Goal: Find specific page/section: Find specific page/section

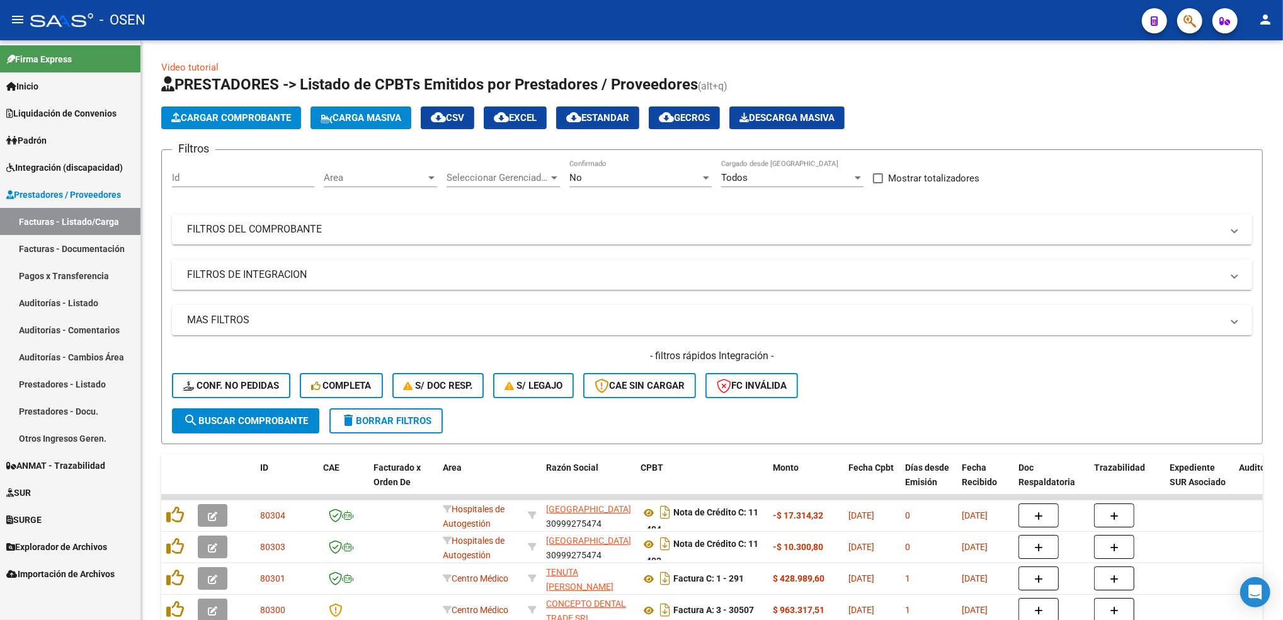
click at [30, 489] on span "SUR" at bounding box center [18, 493] width 25 height 14
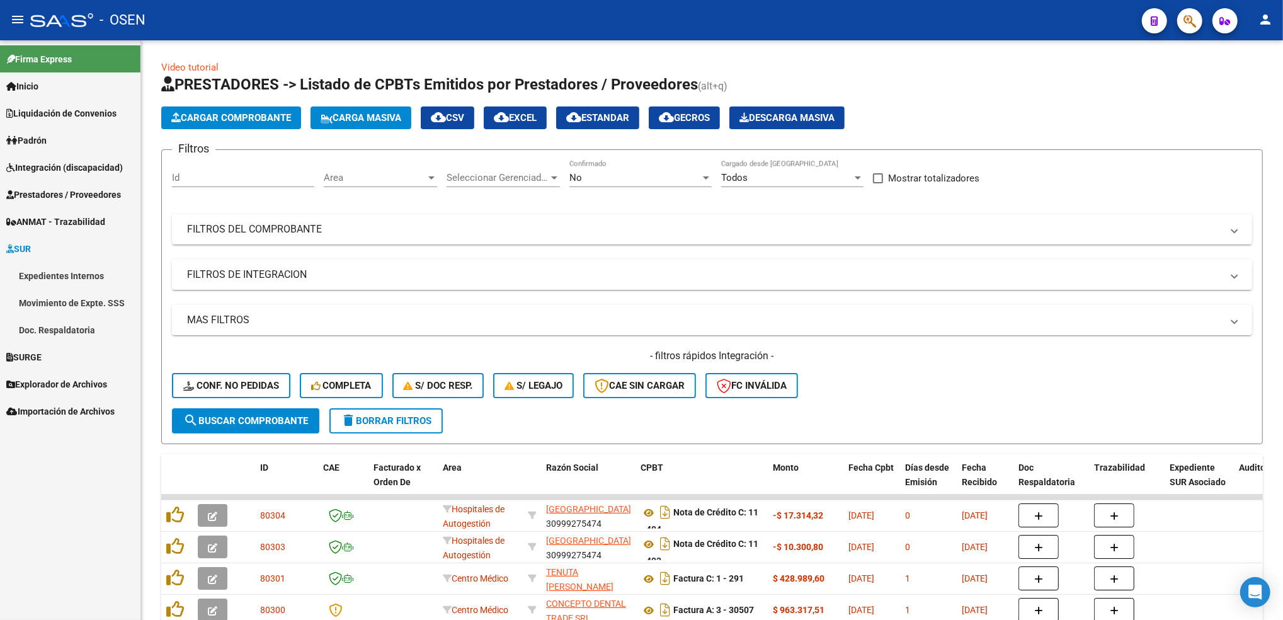
click at [45, 236] on link "SUR" at bounding box center [70, 248] width 140 height 27
click at [38, 276] on span "SURGE" at bounding box center [23, 276] width 35 height 14
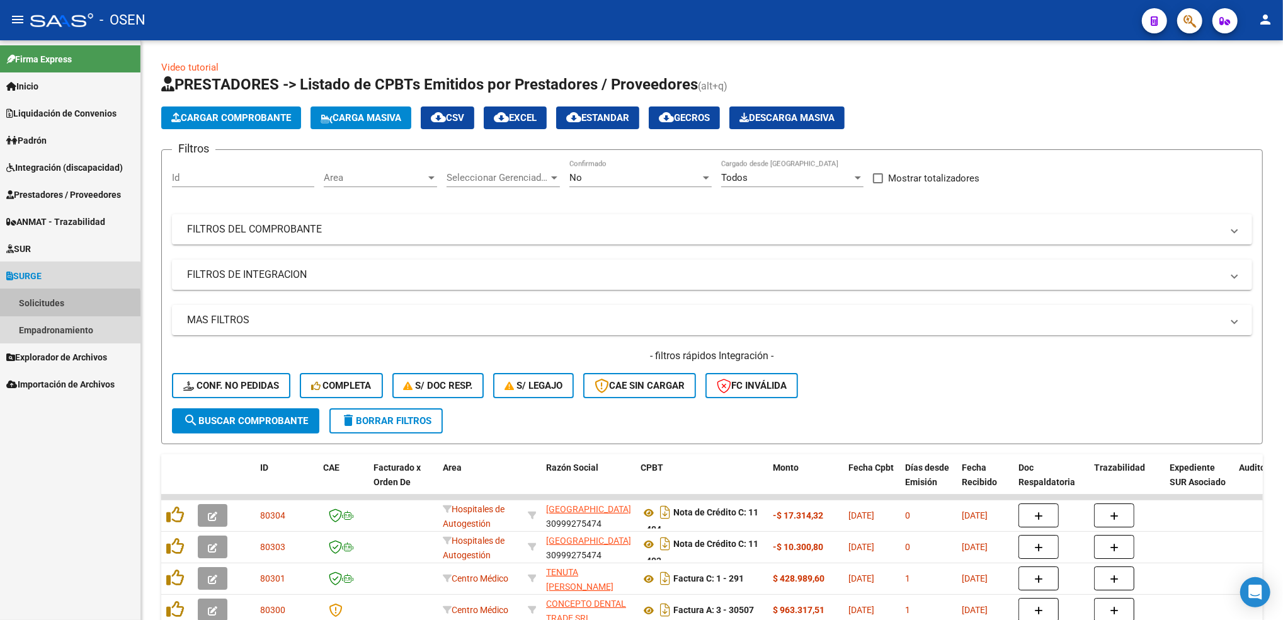
click at [65, 307] on link "Solicitudes" at bounding box center [70, 302] width 140 height 27
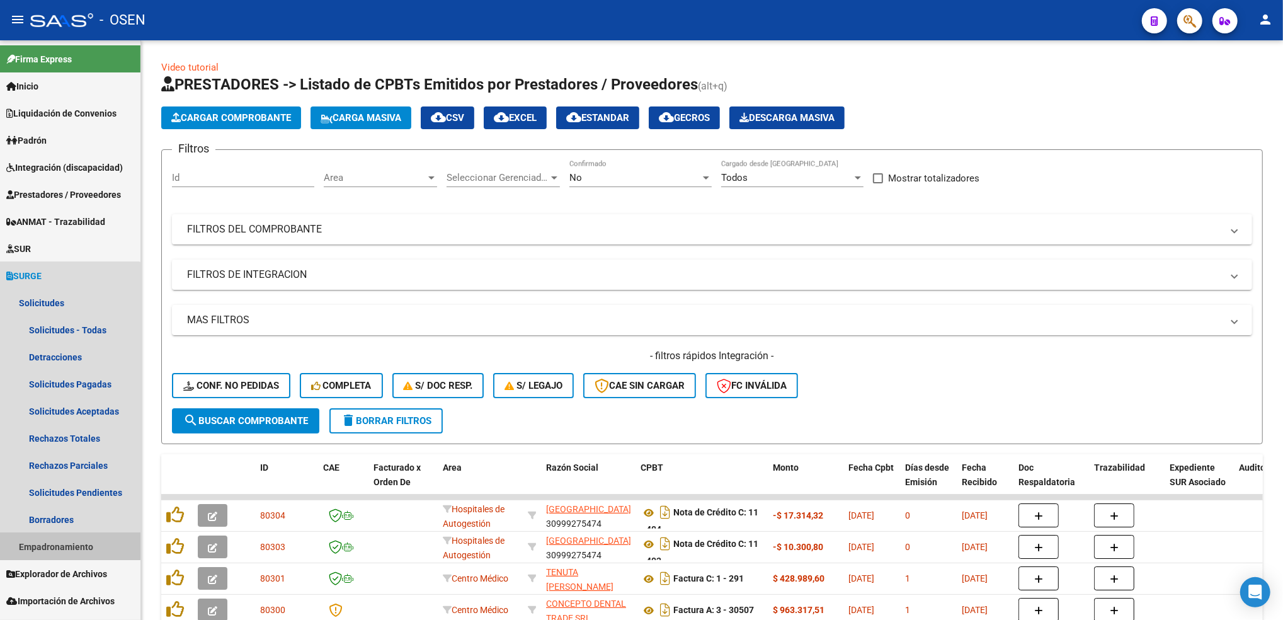
click at [56, 542] on link "Empadronamiento" at bounding box center [70, 546] width 140 height 27
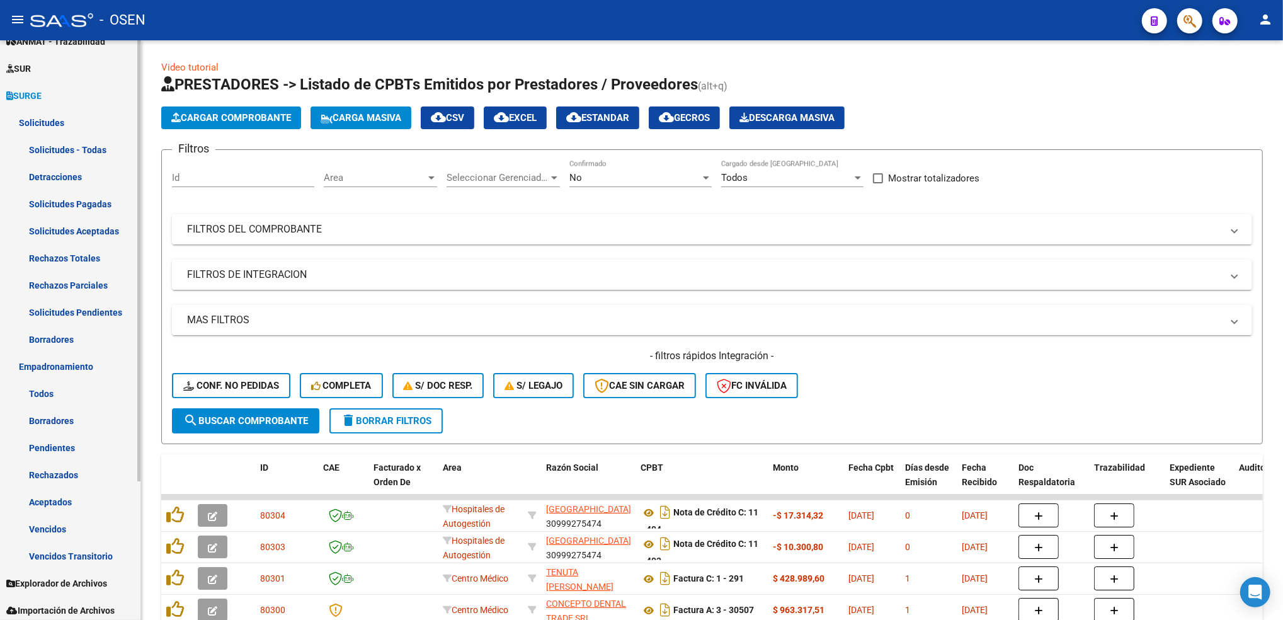
scroll to position [183, 0]
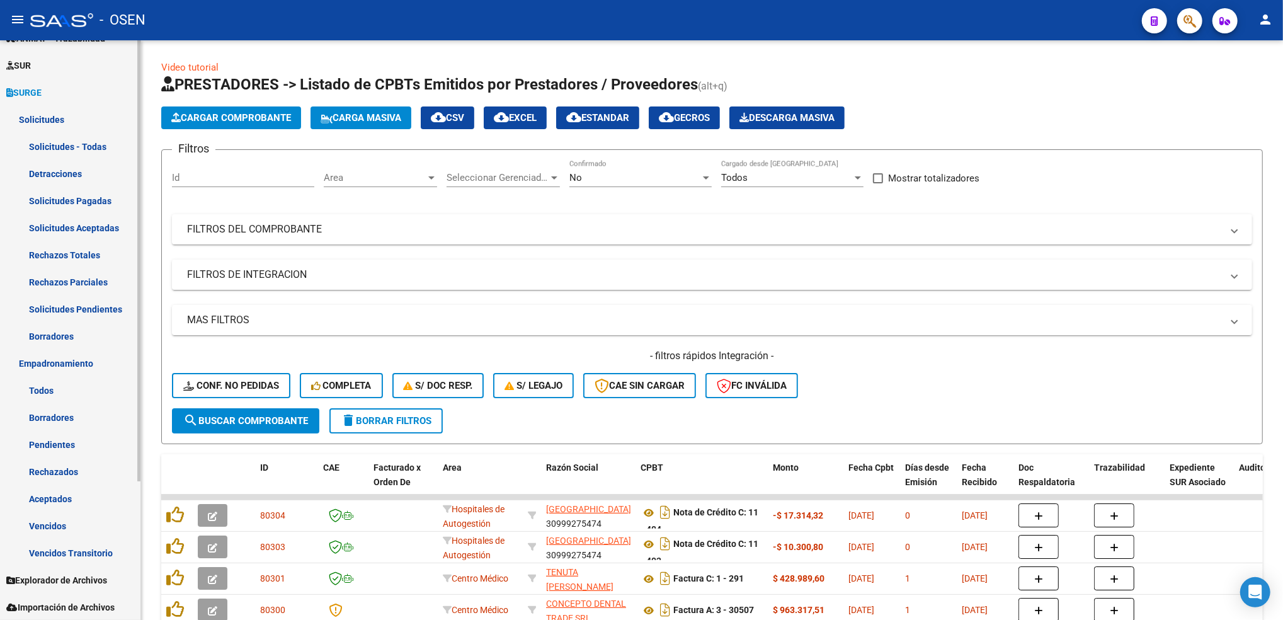
click at [42, 92] on span "SURGE" at bounding box center [23, 93] width 35 height 14
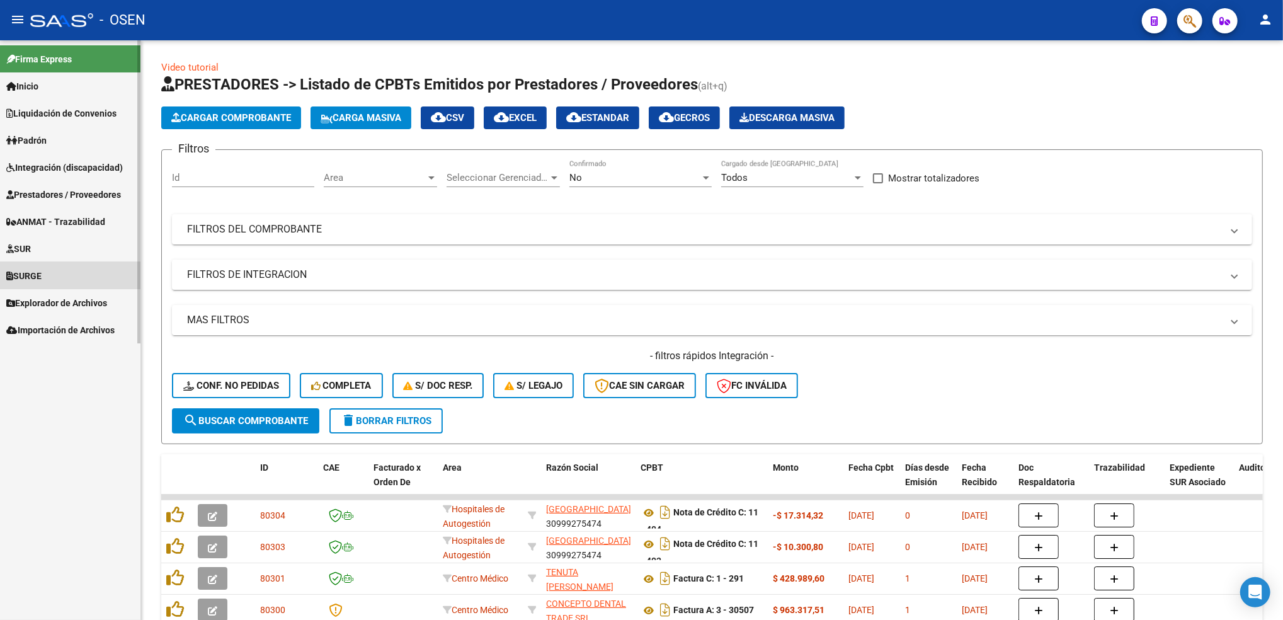
scroll to position [0, 0]
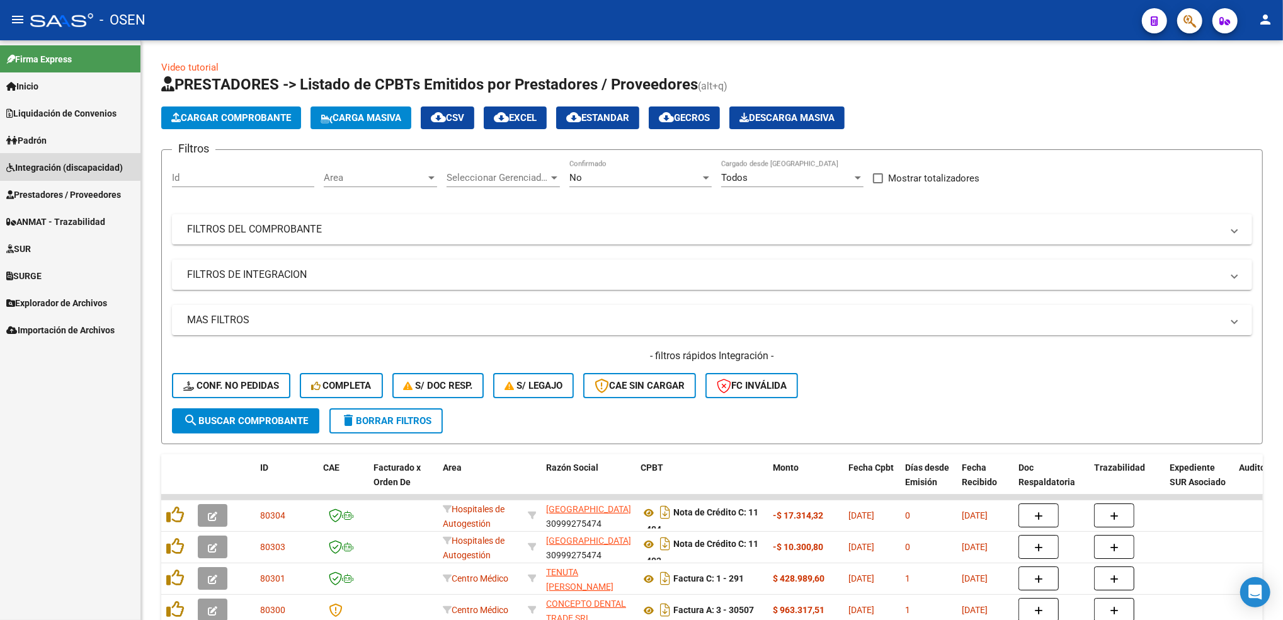
click at [67, 166] on span "Integración (discapacidad)" at bounding box center [64, 168] width 117 height 14
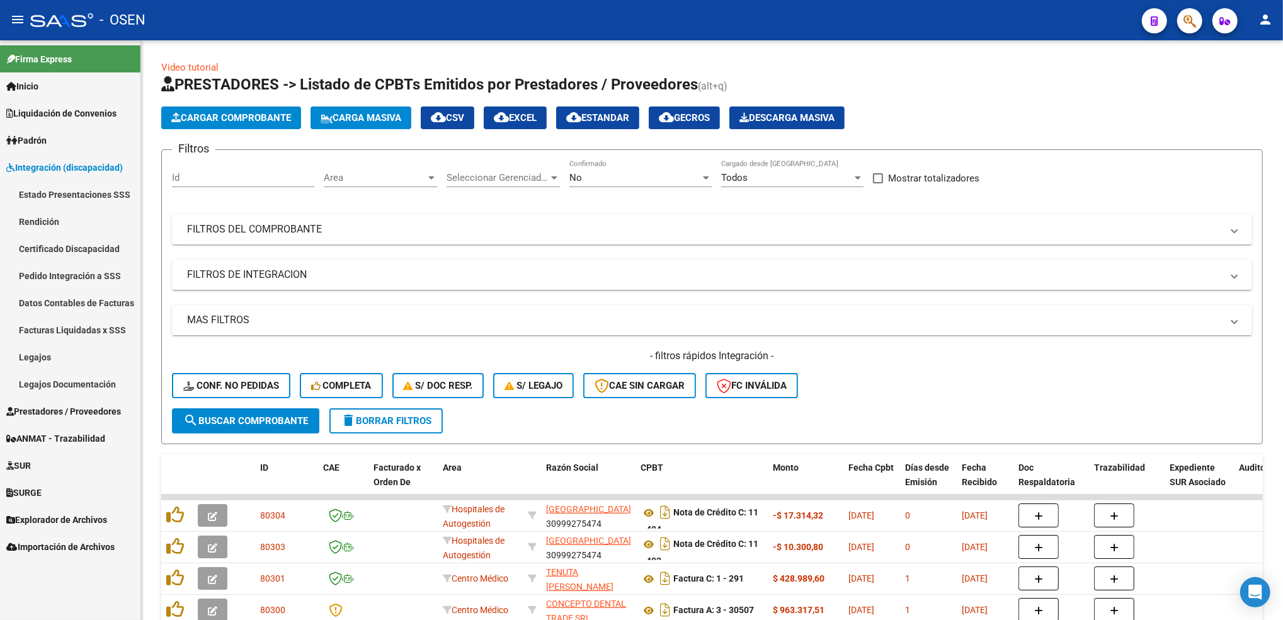
click at [56, 167] on span "Integración (discapacidad)" at bounding box center [64, 168] width 117 height 14
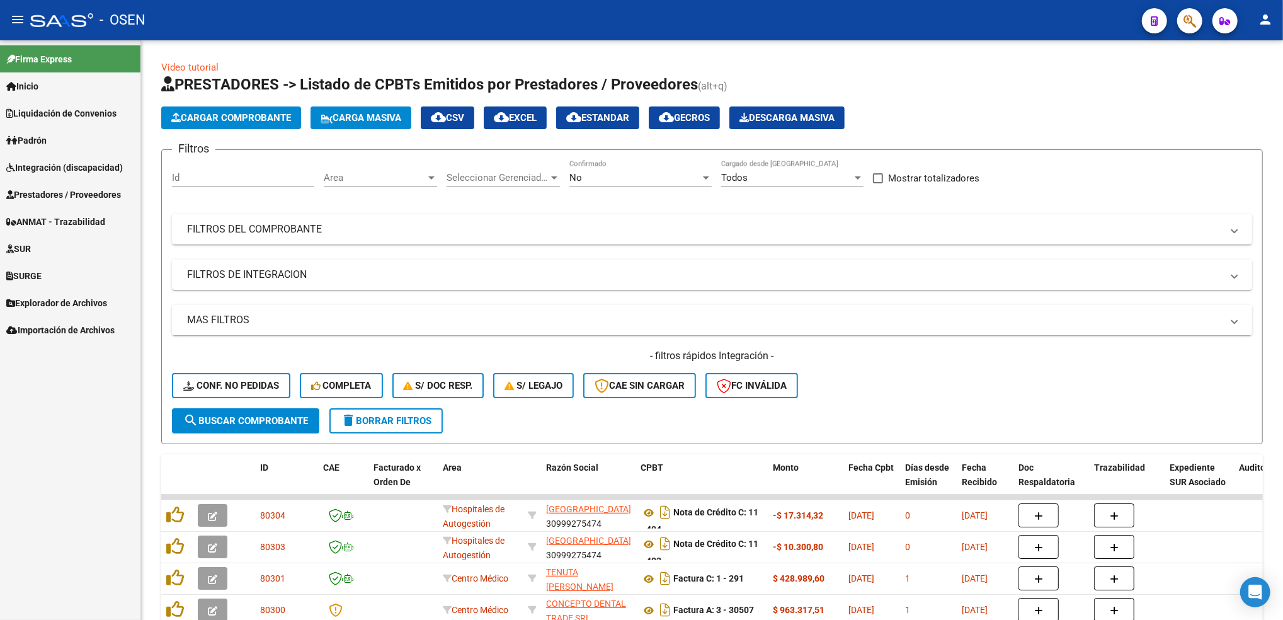
click at [48, 272] on link "SURGE" at bounding box center [70, 275] width 140 height 27
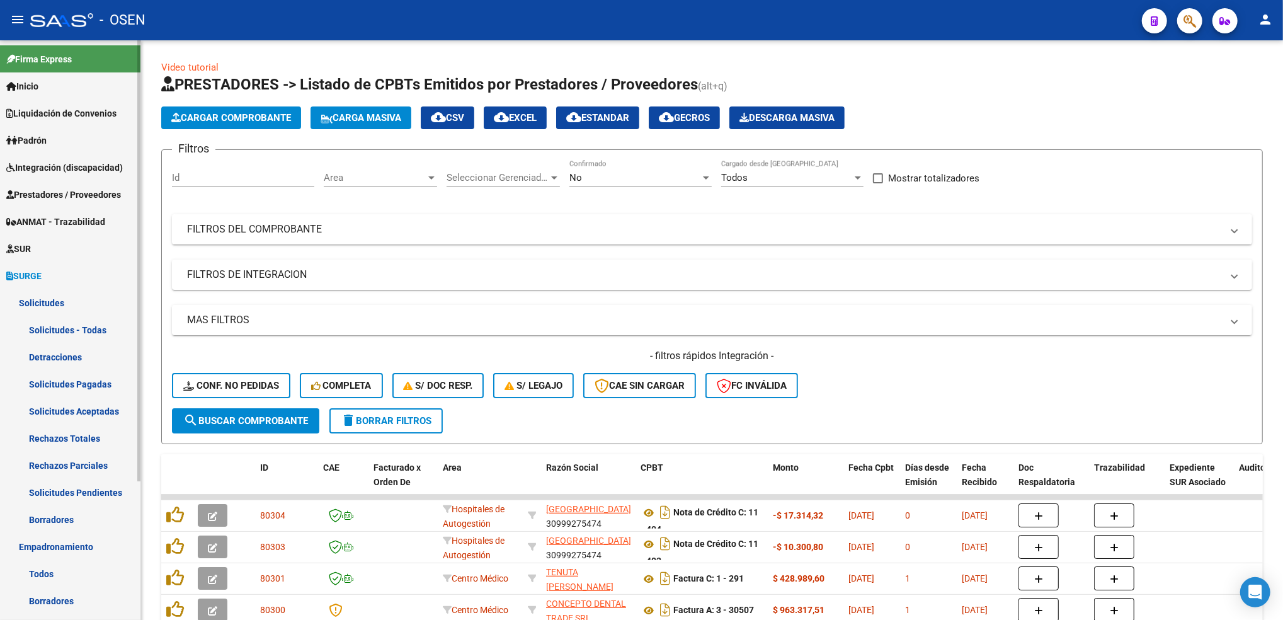
click at [62, 563] on link "Todos" at bounding box center [70, 573] width 140 height 27
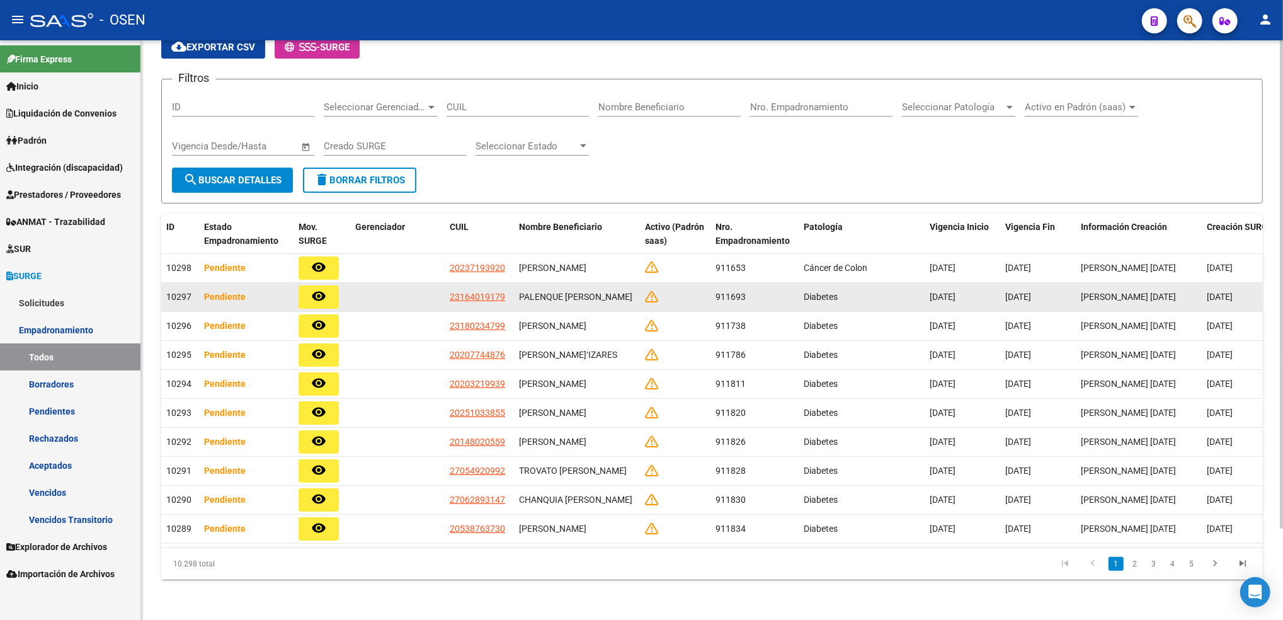
scroll to position [108, 0]
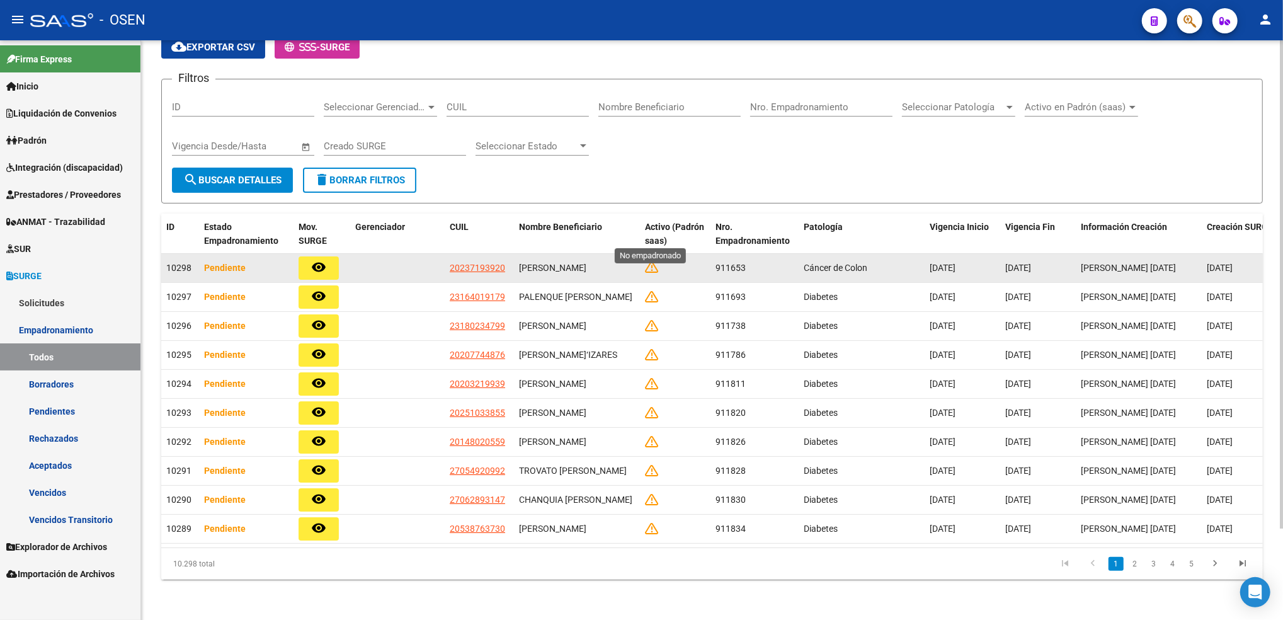
click at [651, 260] on icon at bounding box center [651, 267] width 13 height 14
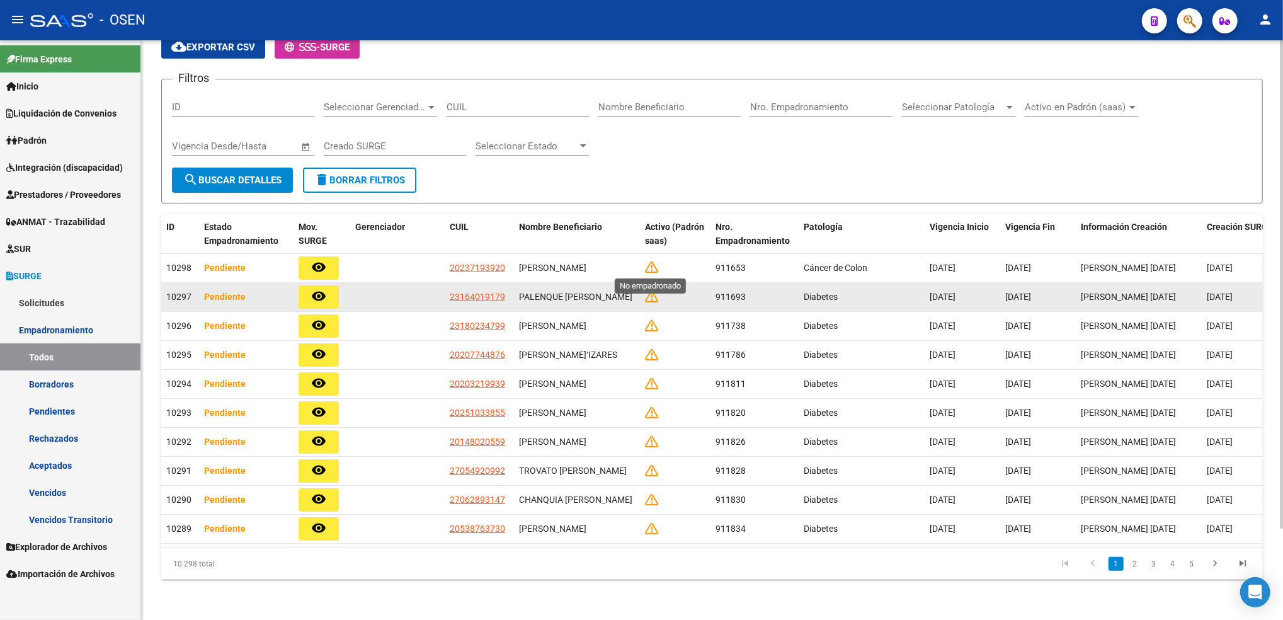
click at [651, 290] on icon at bounding box center [651, 297] width 13 height 14
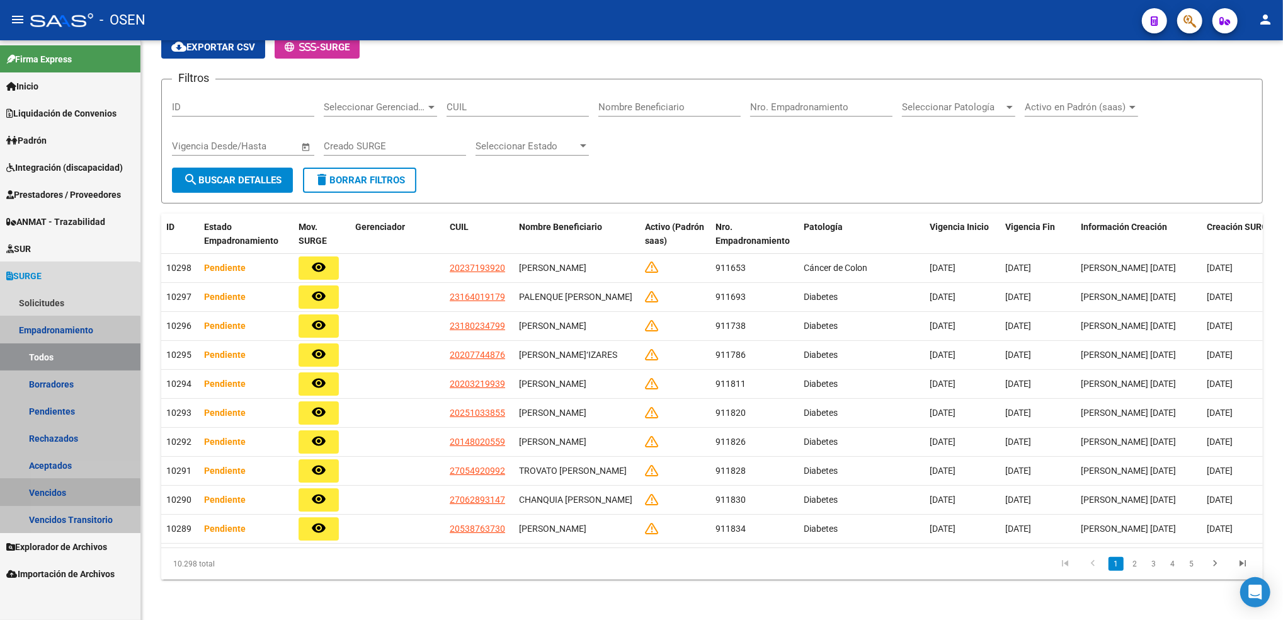
click at [64, 494] on link "Vencidos" at bounding box center [70, 492] width 140 height 27
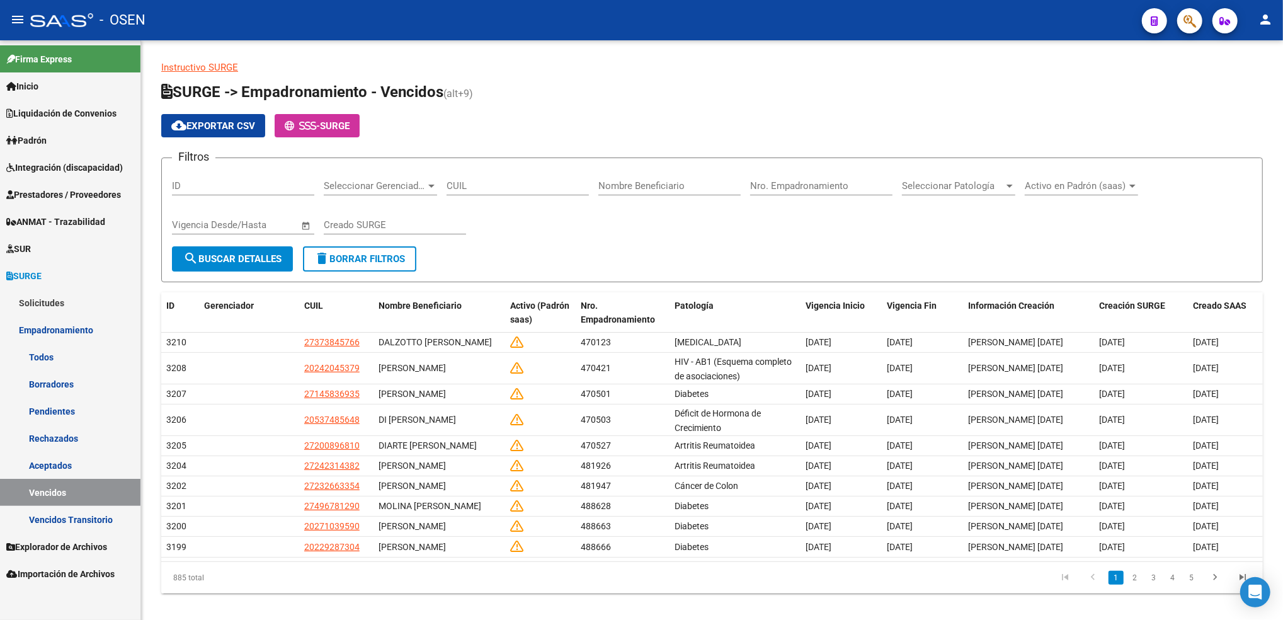
click at [61, 286] on link "SURGE" at bounding box center [70, 275] width 140 height 27
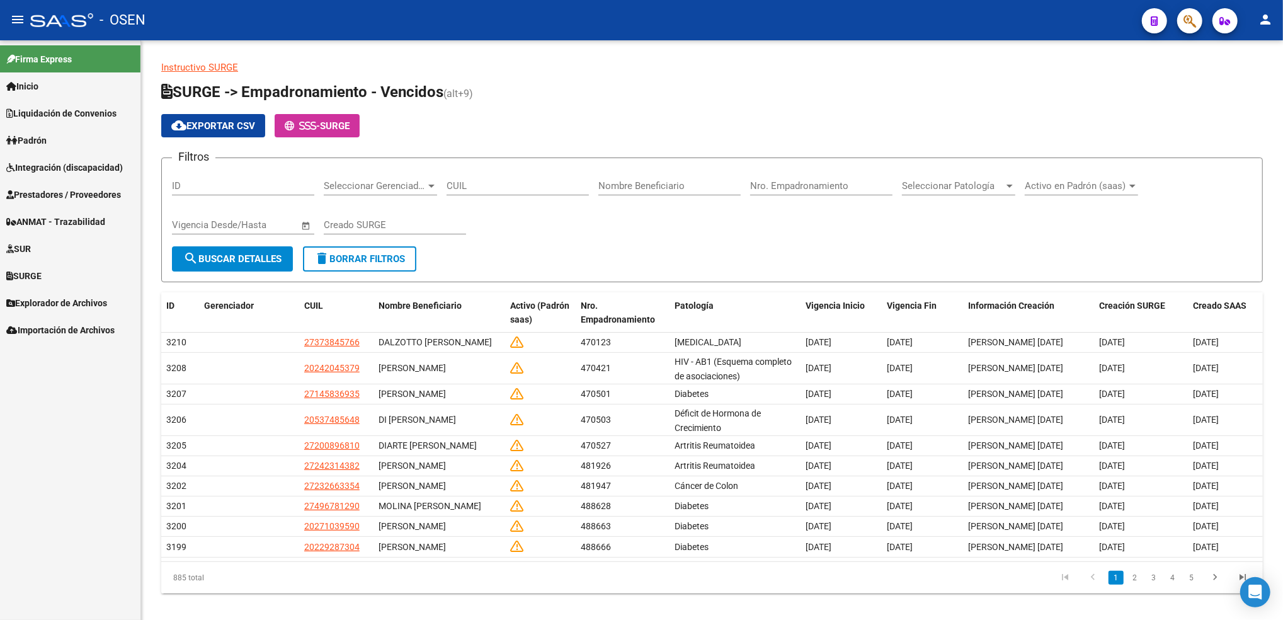
click at [43, 246] on link "SUR" at bounding box center [70, 248] width 140 height 27
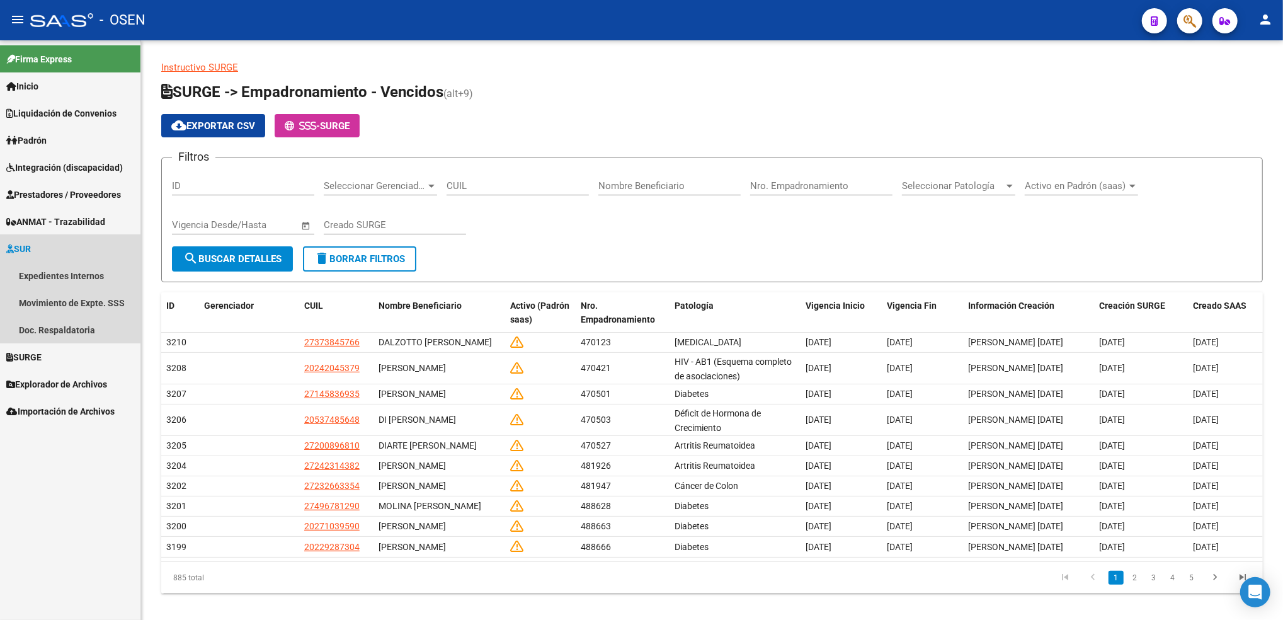
click at [76, 251] on link "SUR" at bounding box center [70, 248] width 140 height 27
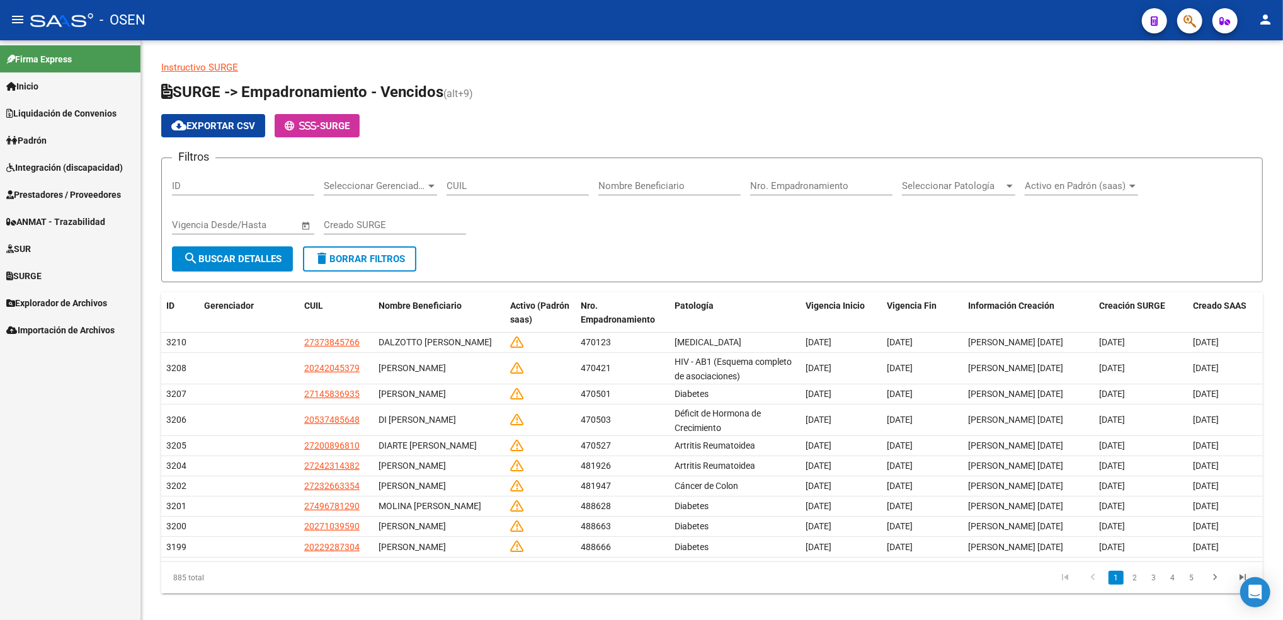
click at [73, 270] on link "SURGE" at bounding box center [70, 275] width 140 height 27
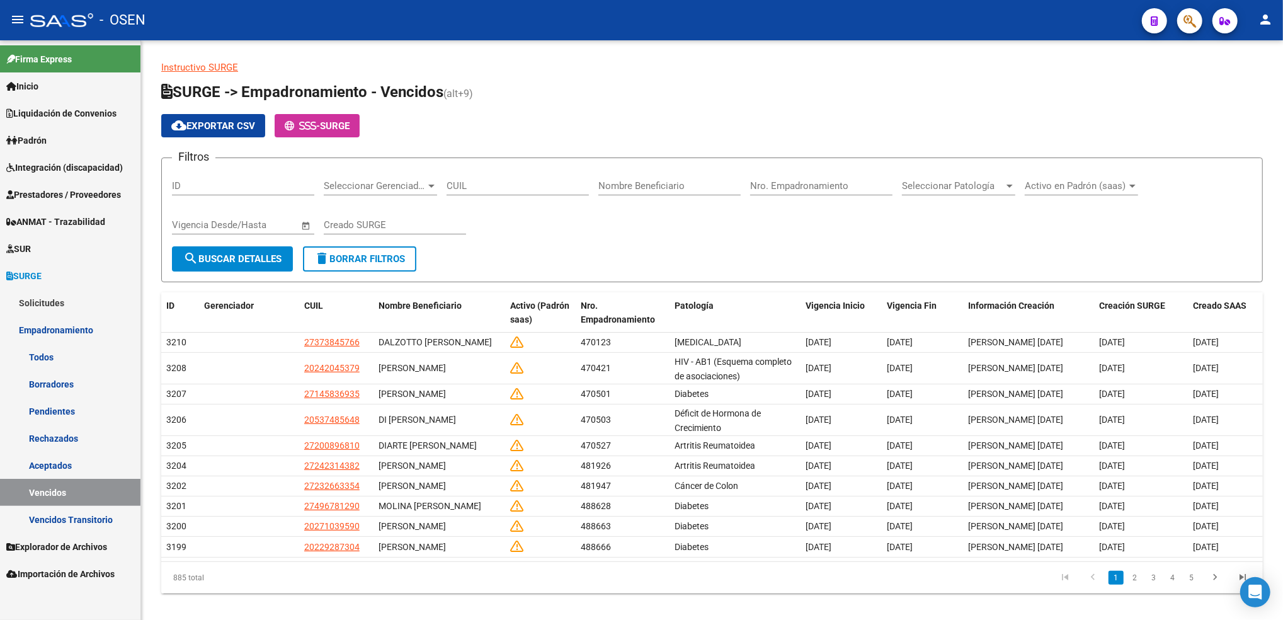
click at [89, 524] on link "Vencidos Transitorio" at bounding box center [70, 519] width 140 height 27
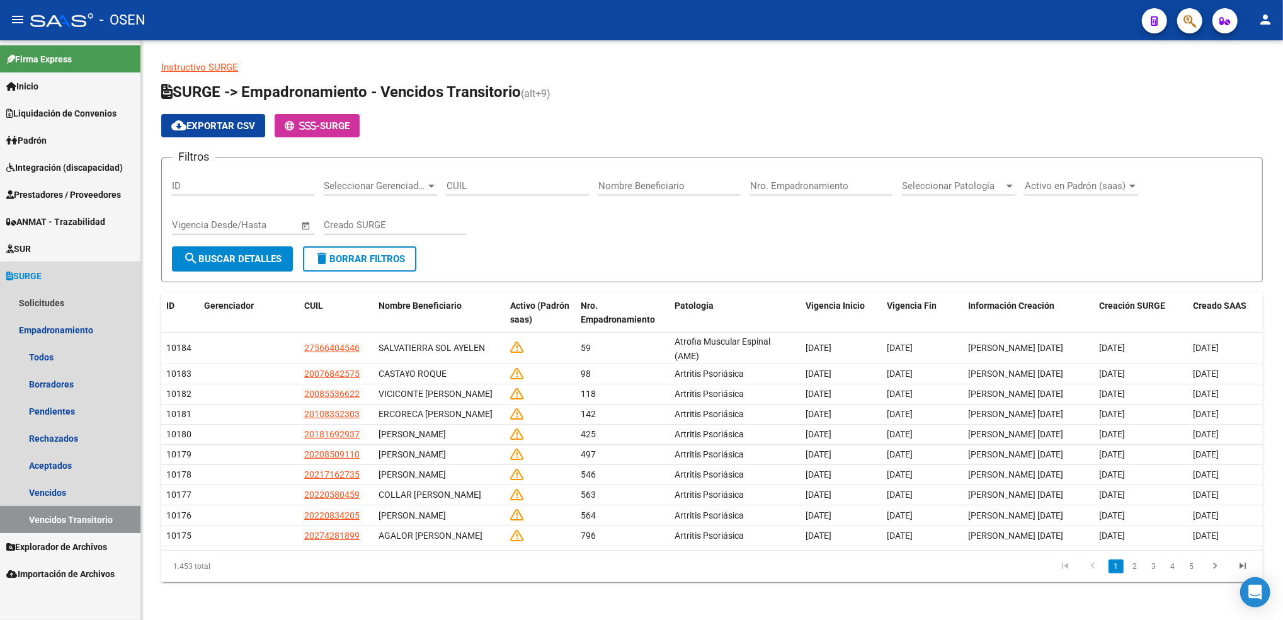
click at [55, 272] on link "SURGE" at bounding box center [70, 275] width 140 height 27
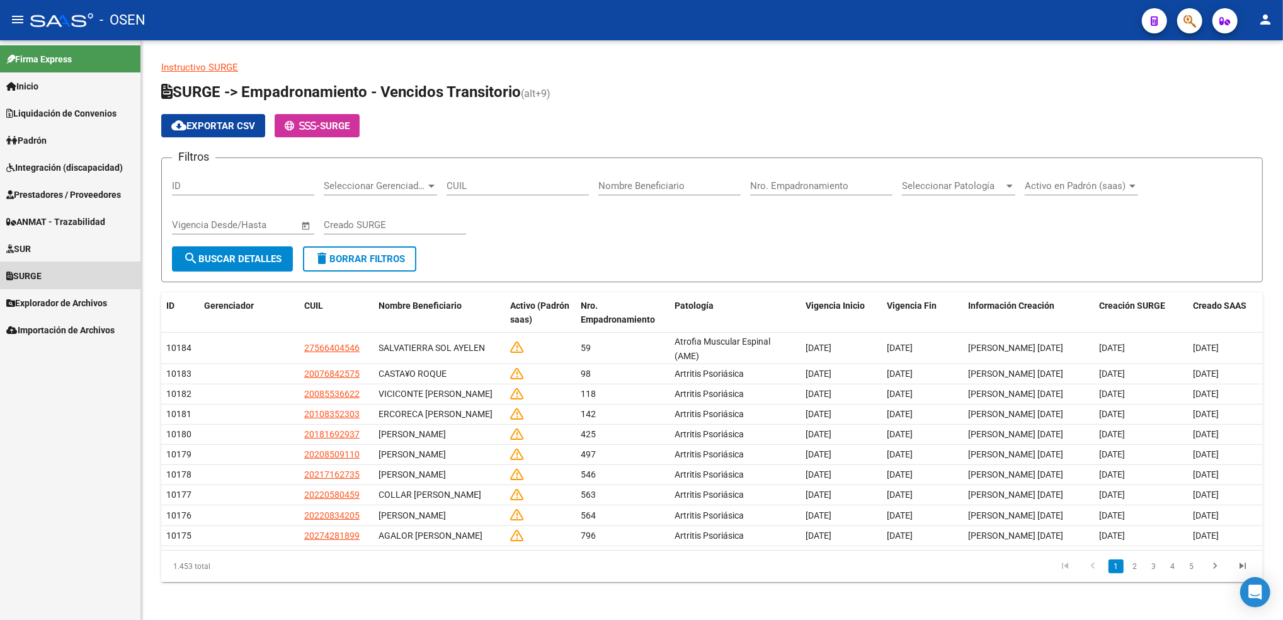
click at [55, 272] on link "SURGE" at bounding box center [70, 275] width 140 height 27
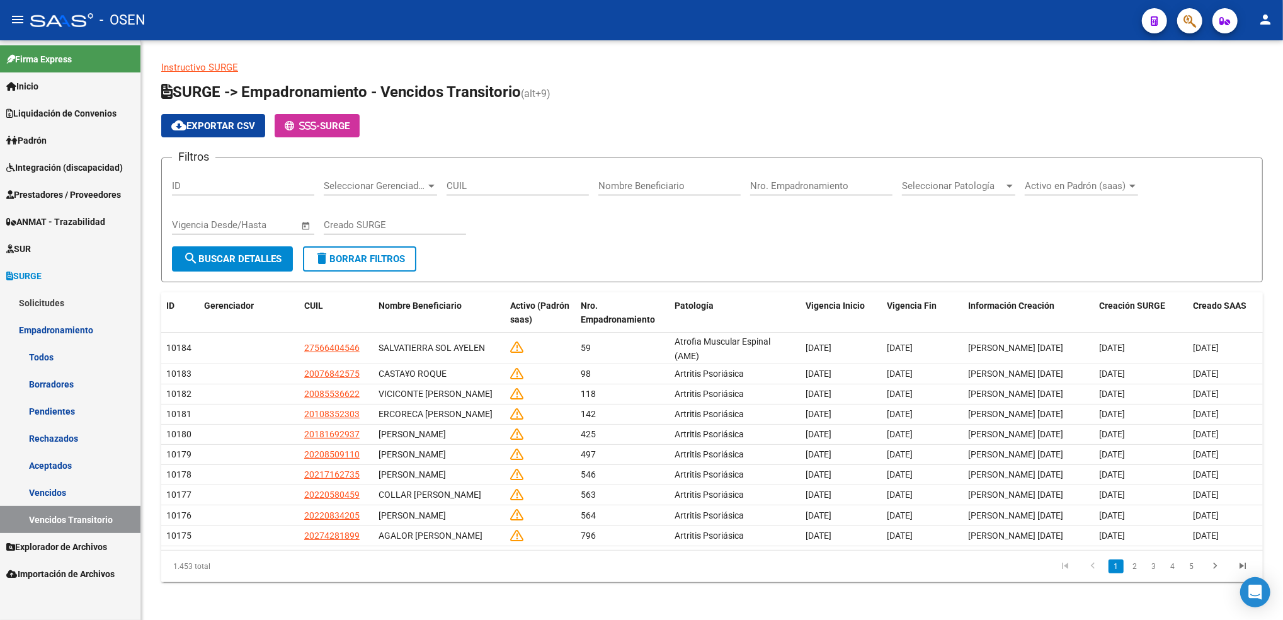
click at [86, 181] on link "Prestadores / Proveedores" at bounding box center [70, 194] width 140 height 27
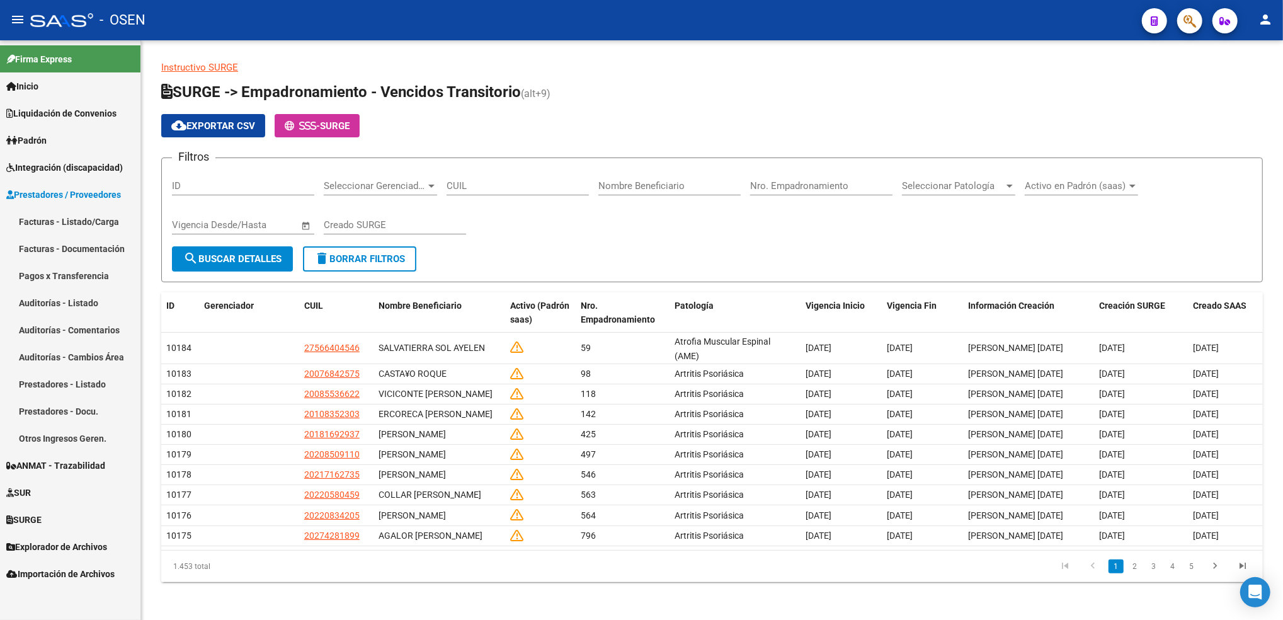
click at [85, 167] on span "Integración (discapacidad)" at bounding box center [64, 168] width 117 height 14
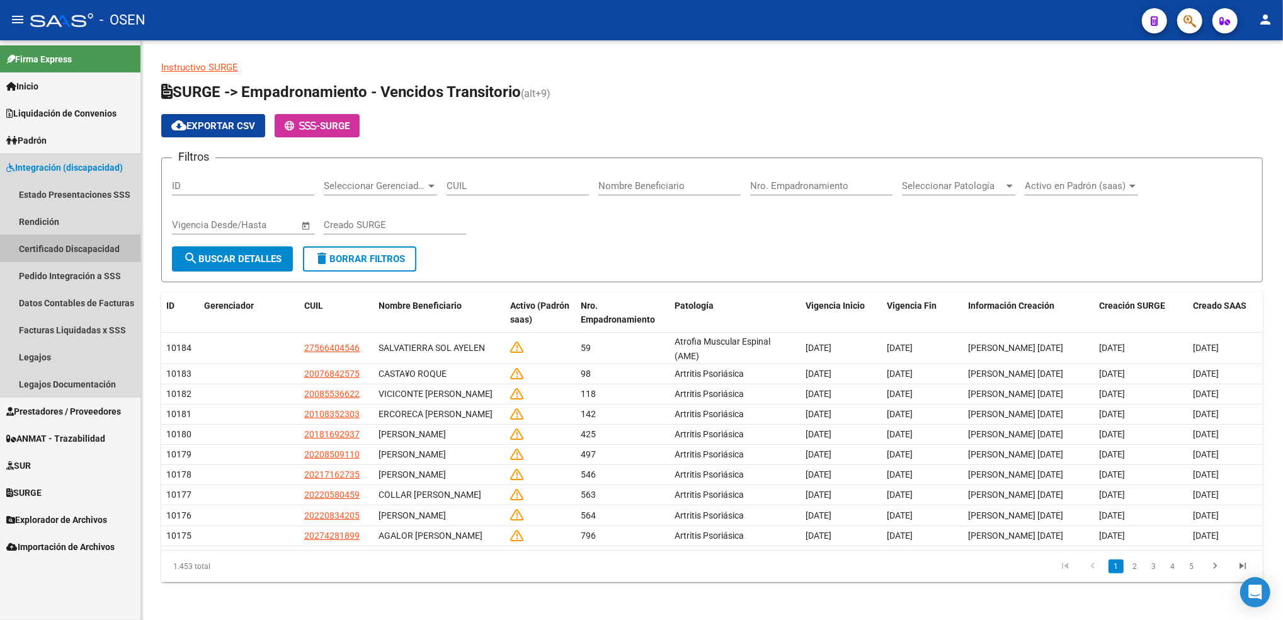
click at [73, 251] on link "Certificado Discapacidad" at bounding box center [70, 248] width 140 height 27
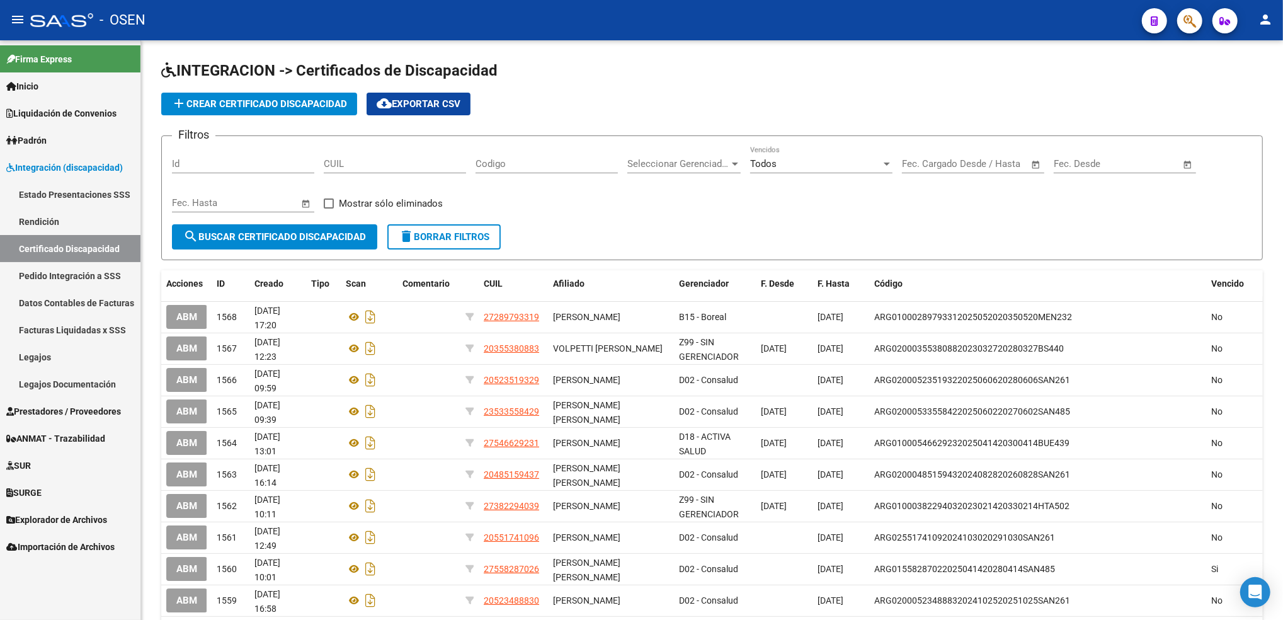
click at [74, 161] on span "Integración (discapacidad)" at bounding box center [64, 168] width 117 height 14
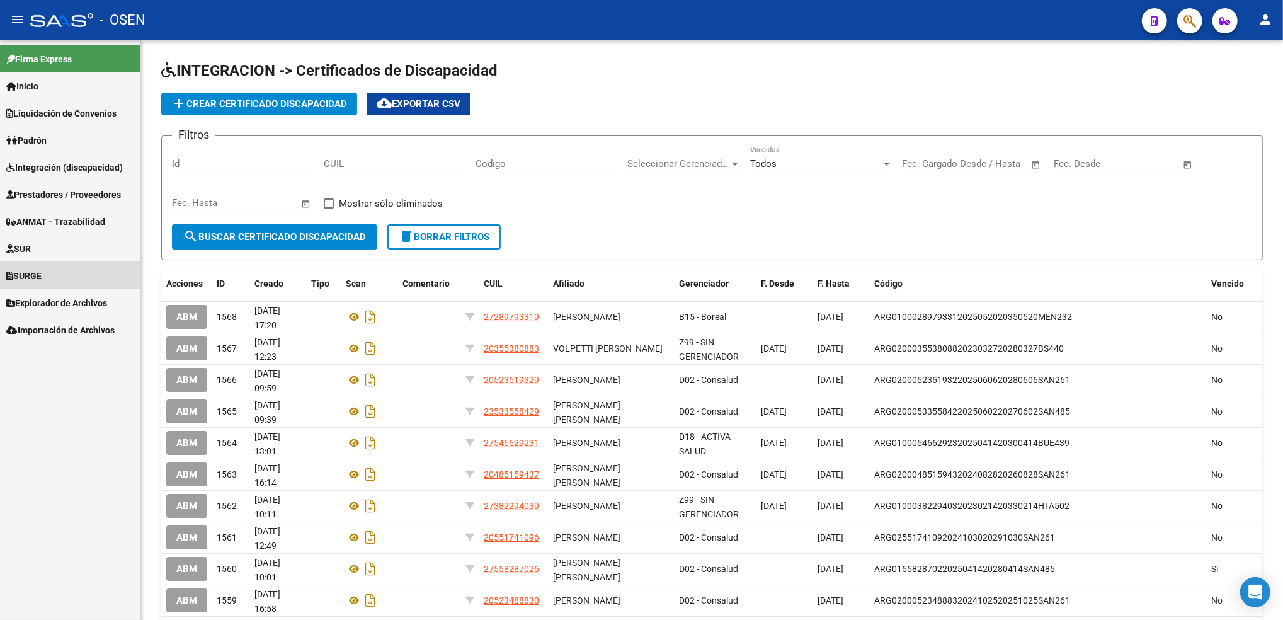
click at [62, 274] on link "SURGE" at bounding box center [70, 275] width 140 height 27
click at [62, 300] on link "Solicitudes" at bounding box center [70, 302] width 140 height 27
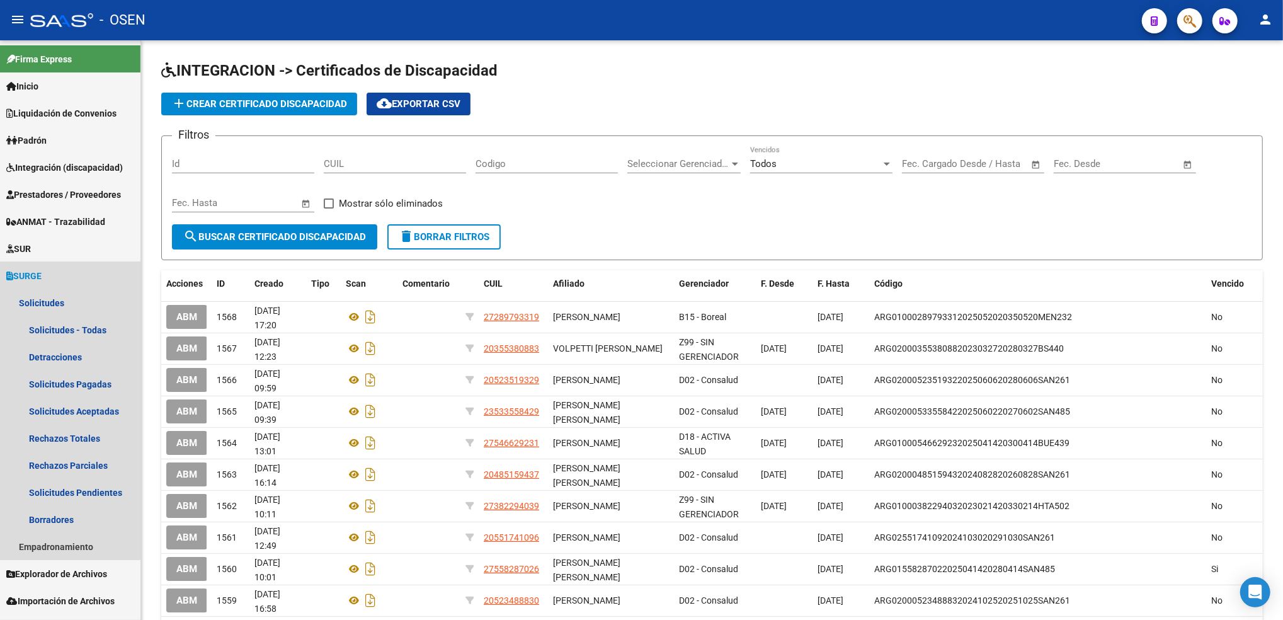
click at [69, 281] on link "SURGE" at bounding box center [70, 275] width 140 height 27
